Goal: Obtain resource: Obtain resource

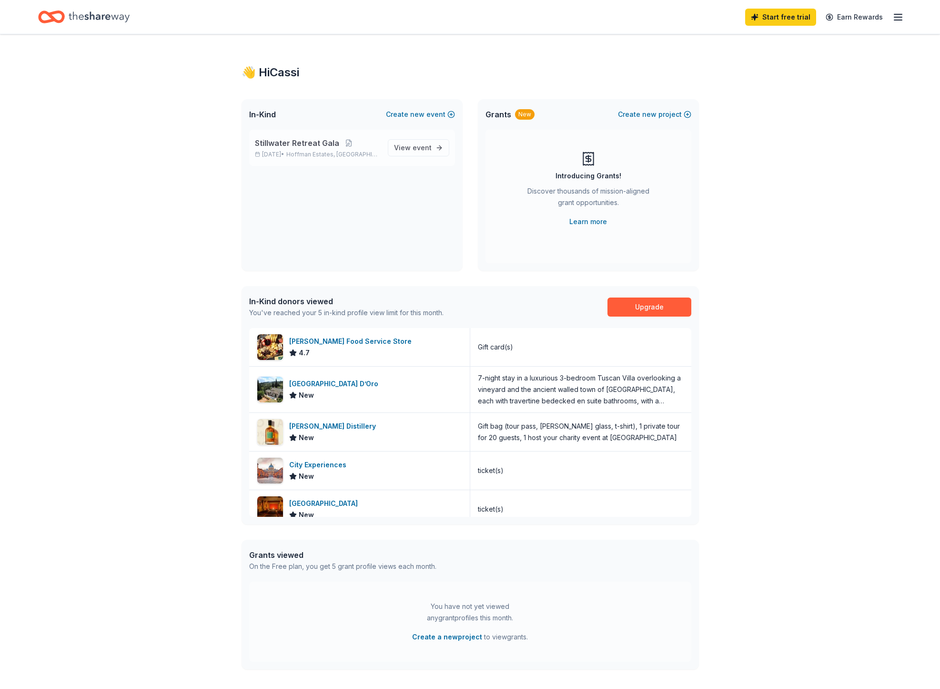
click at [297, 146] on span "Stillwater Retreat Gala" at bounding box center [297, 142] width 84 height 11
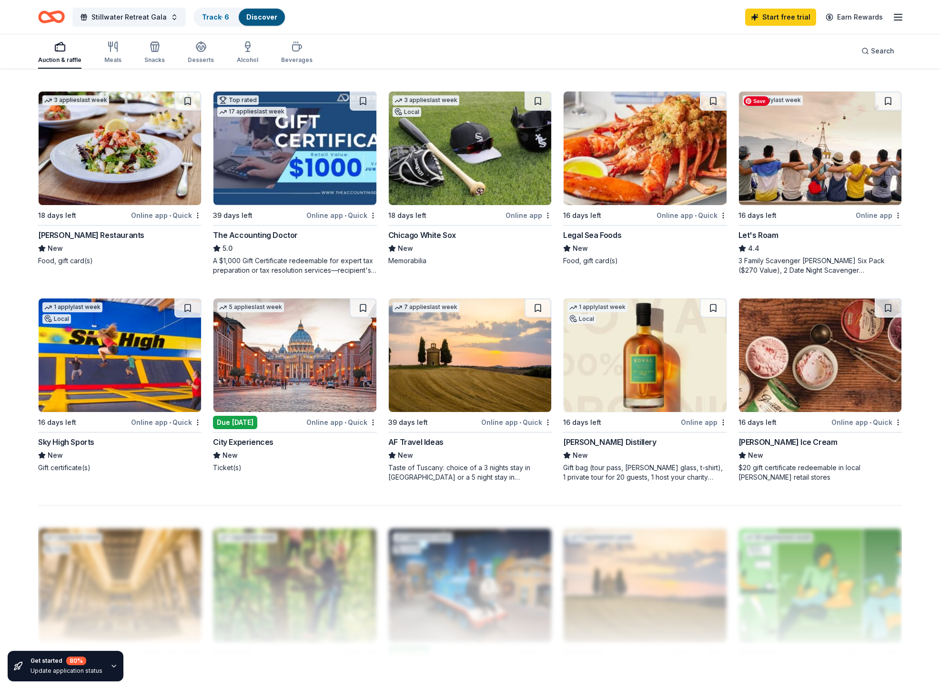
scroll to position [490, 0]
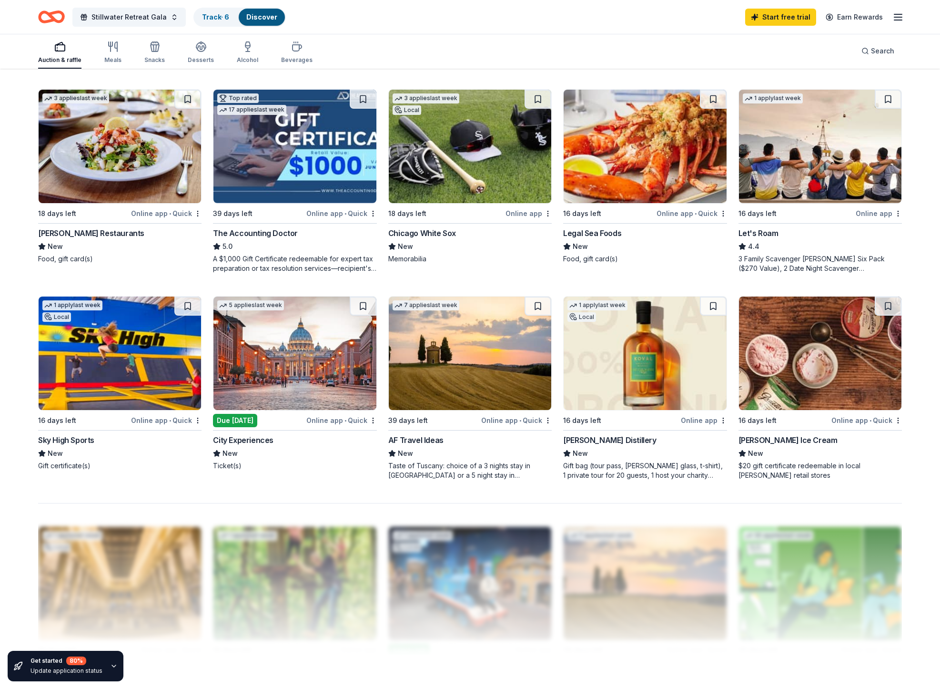
click at [756, 232] on div "Let's Roam" at bounding box center [759, 232] width 40 height 11
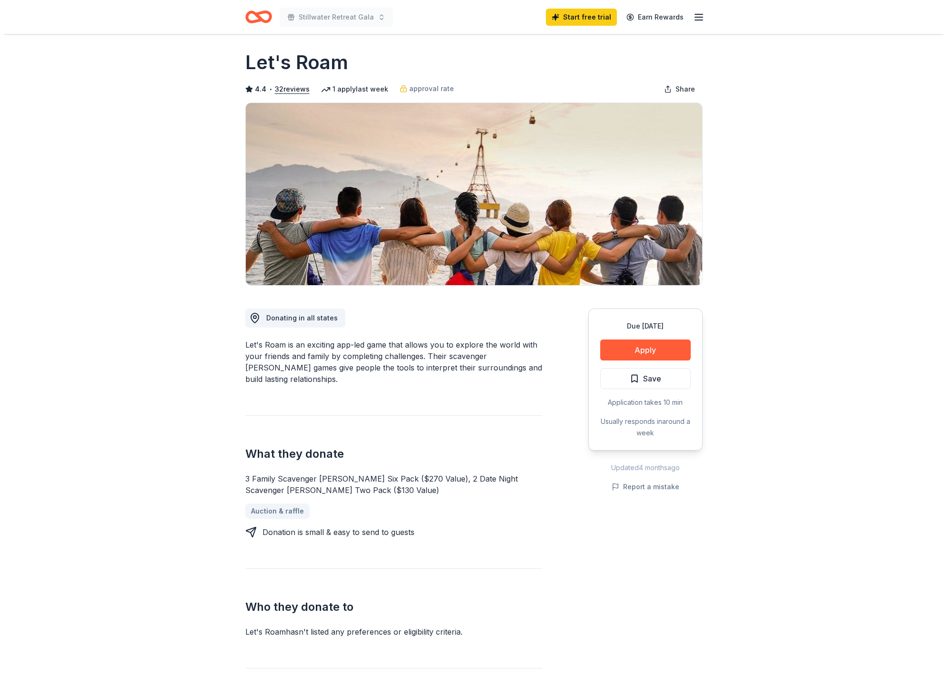
scroll to position [16, 0]
